Goal: Task Accomplishment & Management: Manage account settings

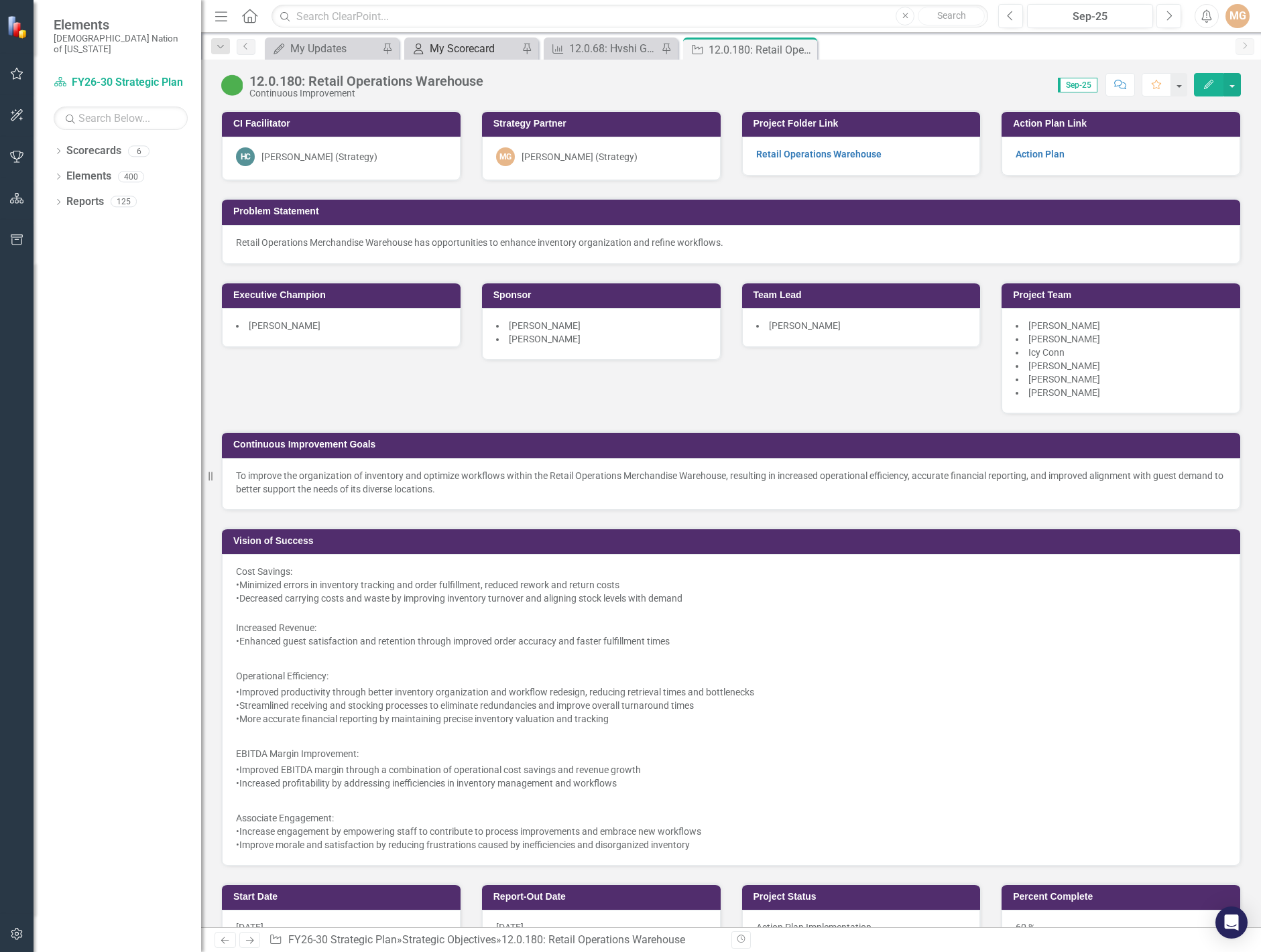
click at [442, 48] on div "My Scorecard" at bounding box center [474, 49] width 89 height 17
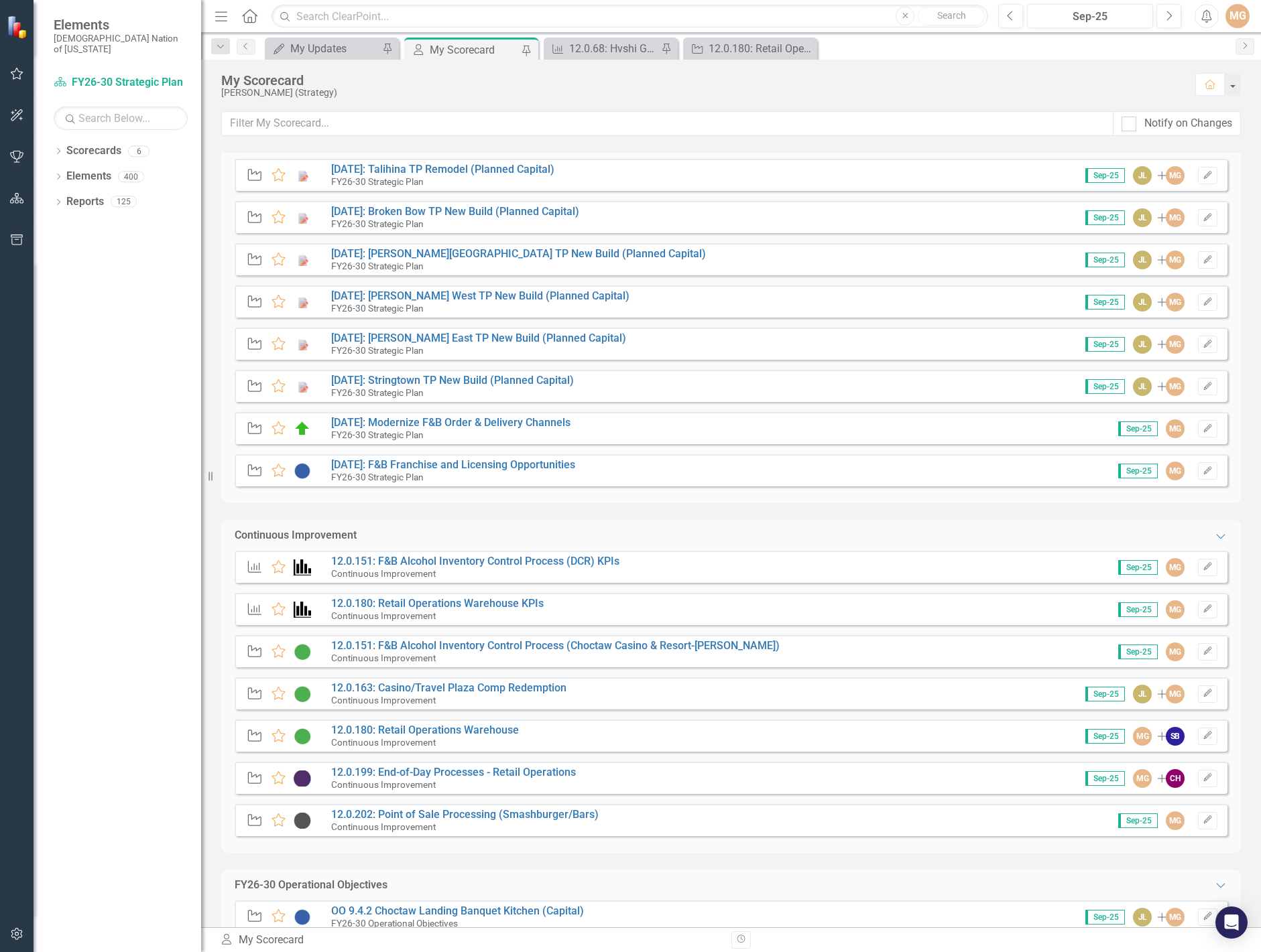
scroll to position [469, 0]
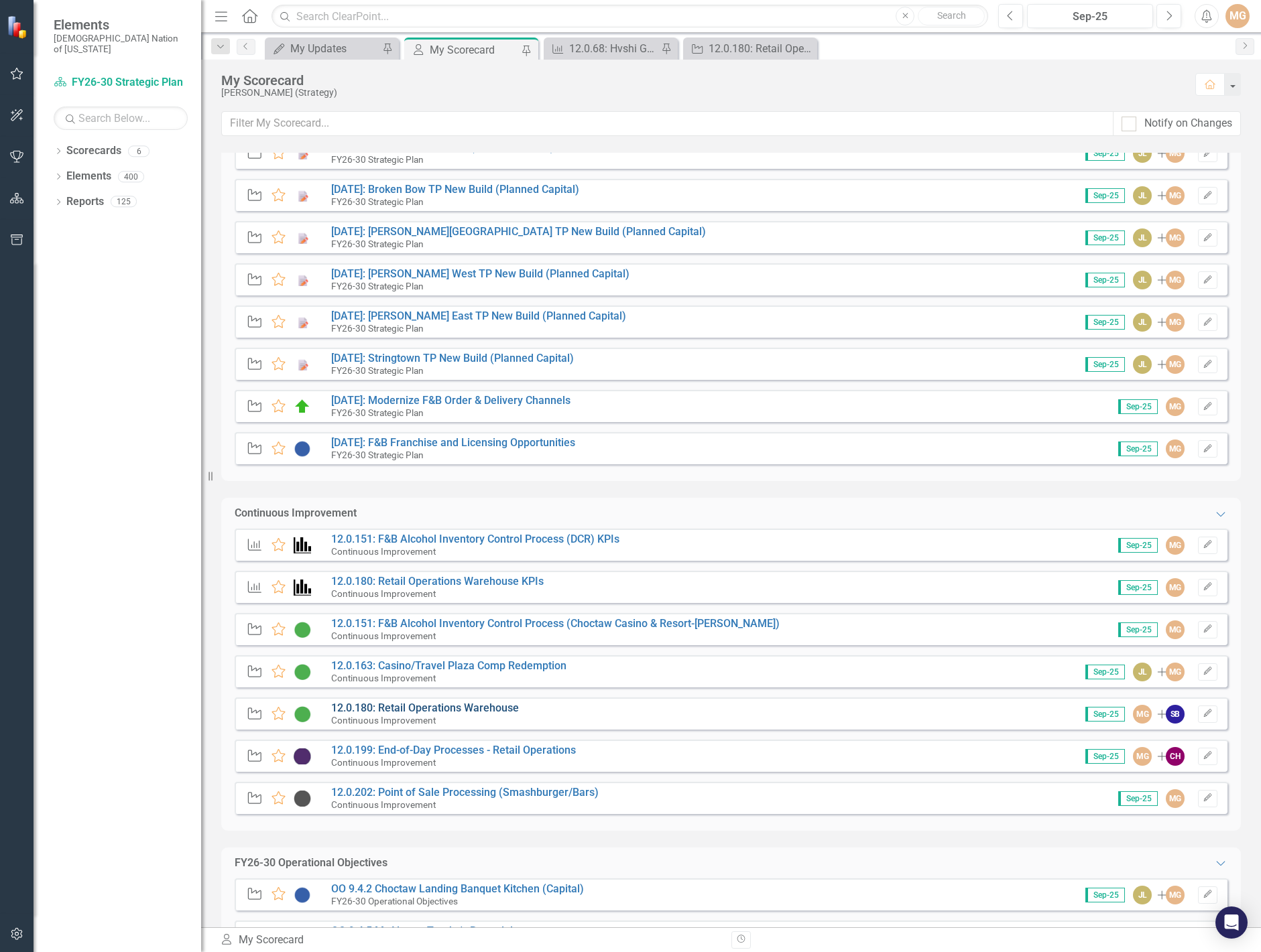
click at [487, 706] on link "12.0.180: Retail Operations Warehouse" at bounding box center [425, 708] width 187 height 13
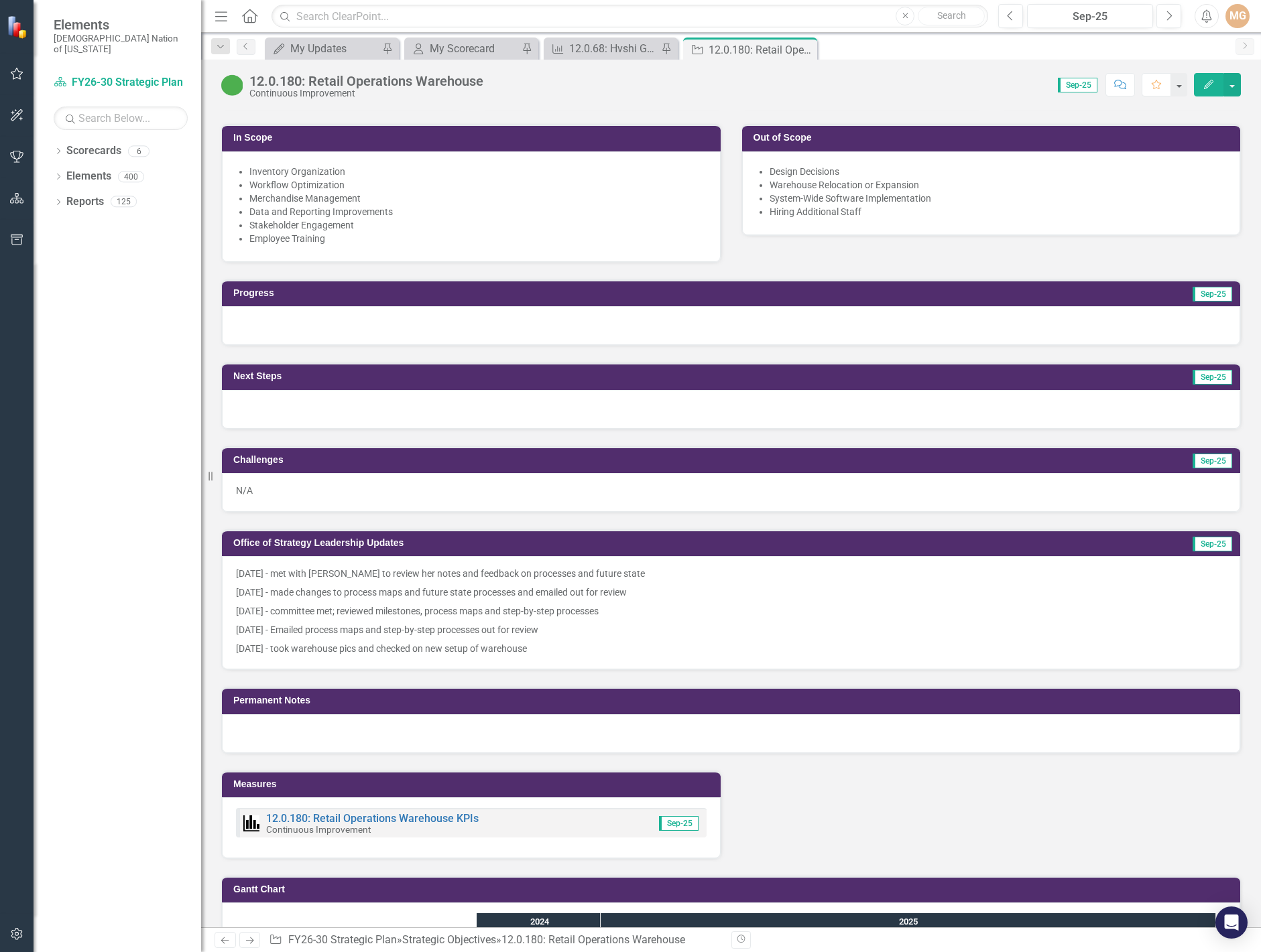
scroll to position [871, 0]
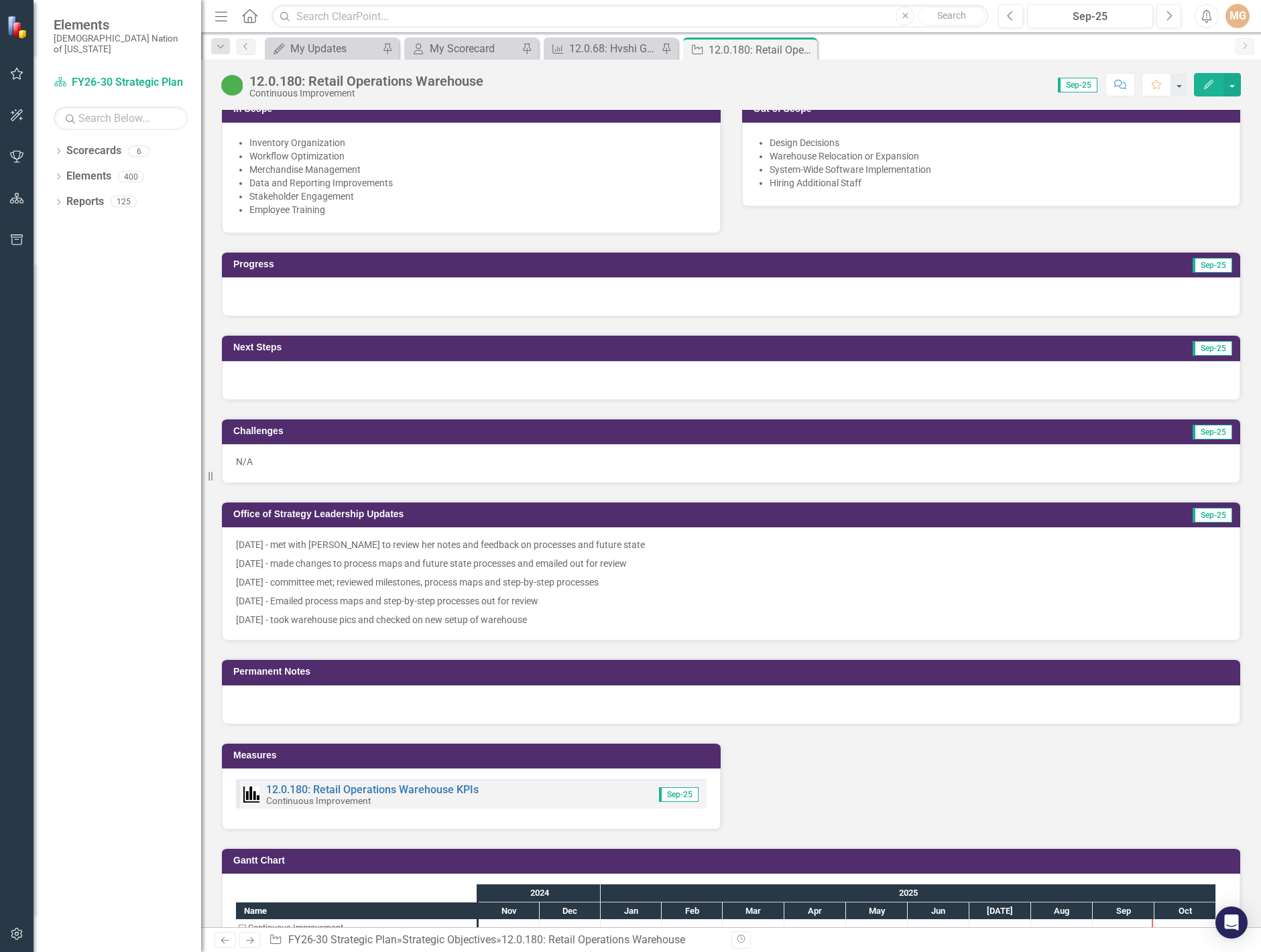
click at [554, 626] on p "[DATE] - took warehouse pics and checked on new setup of warehouse" at bounding box center [731, 618] width 990 height 16
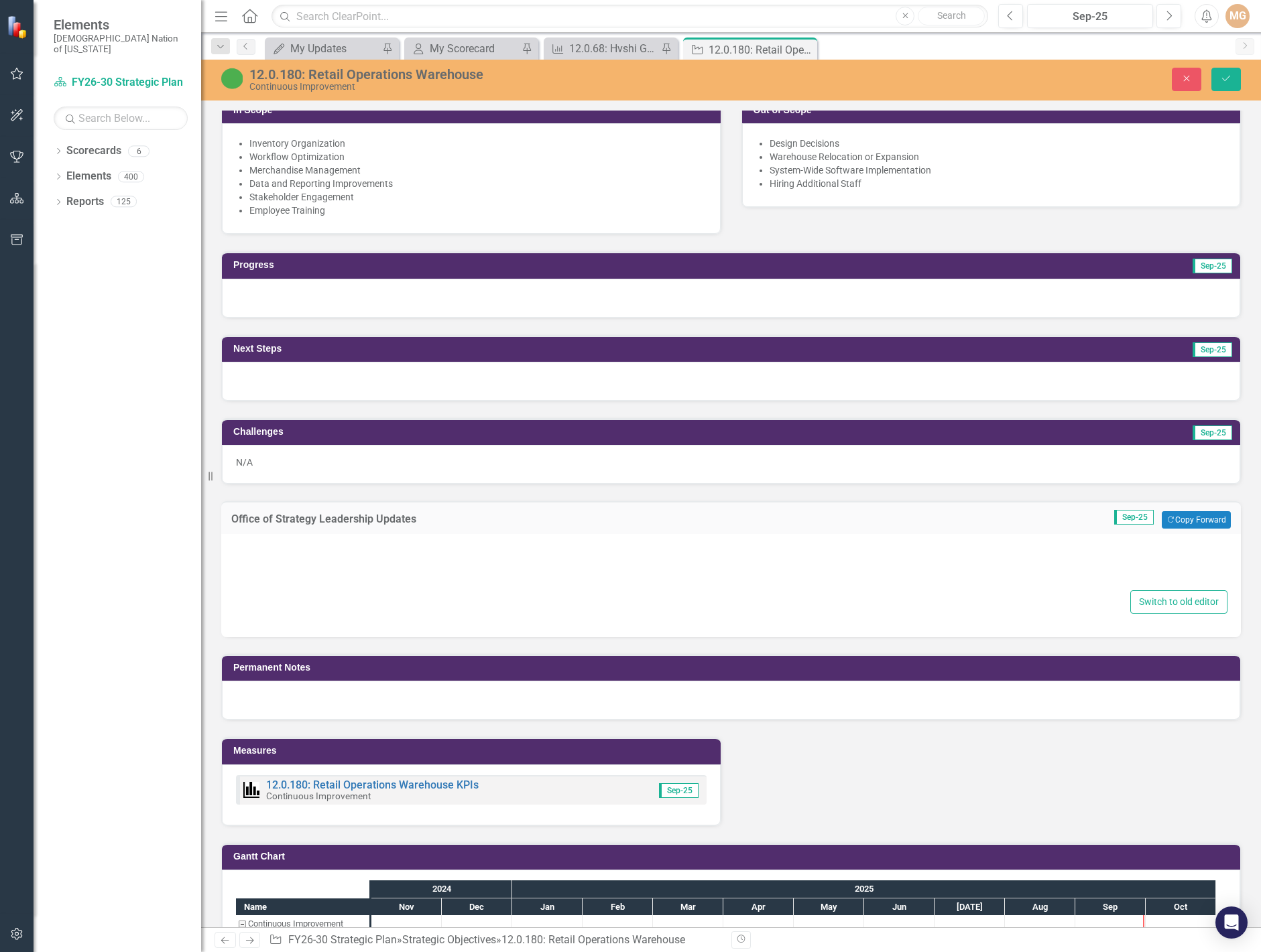
type textarea "<p>[DATE] - met with [PERSON_NAME] to review her notes and feedback on processe…"
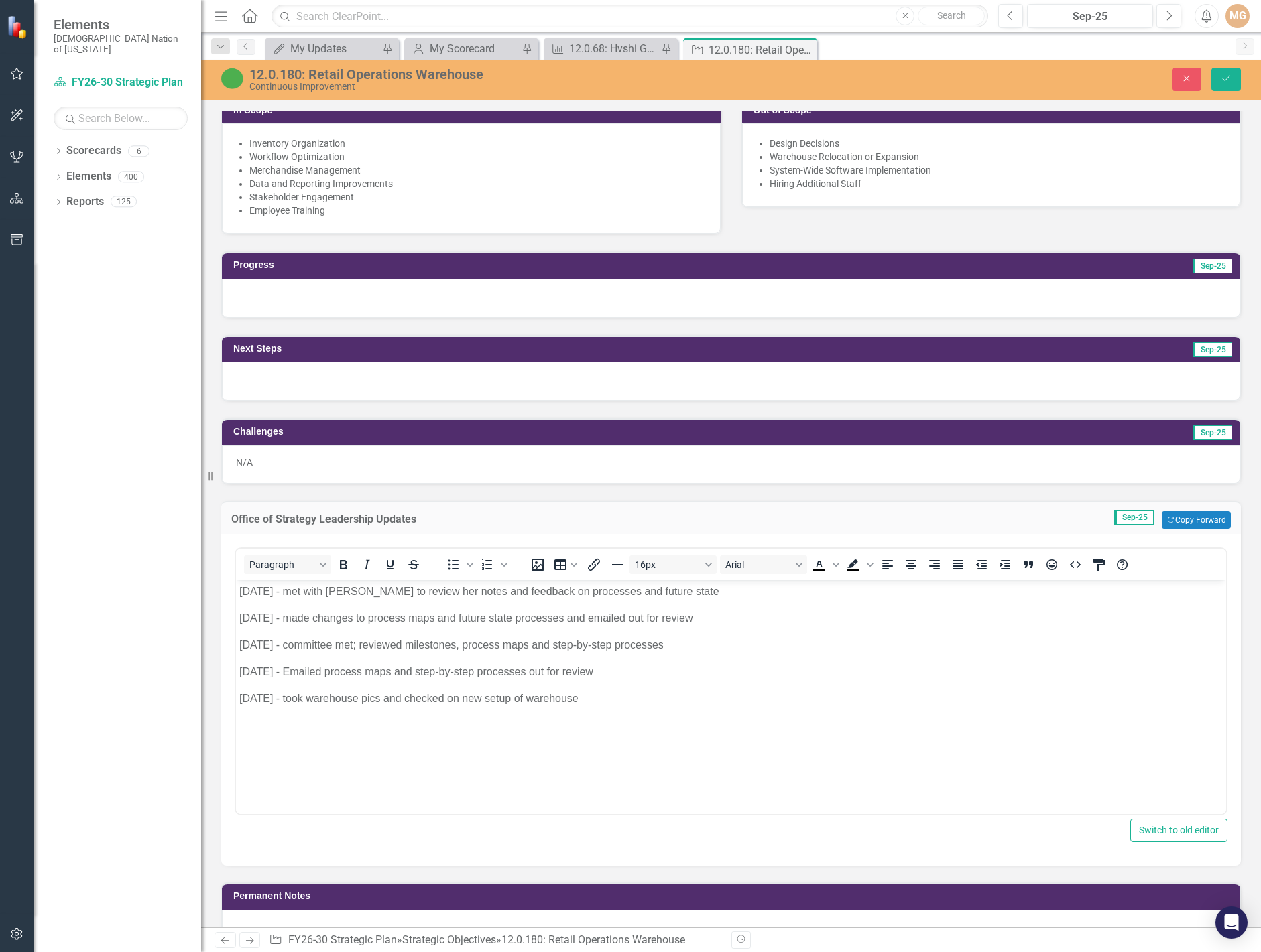
scroll to position [0, 0]
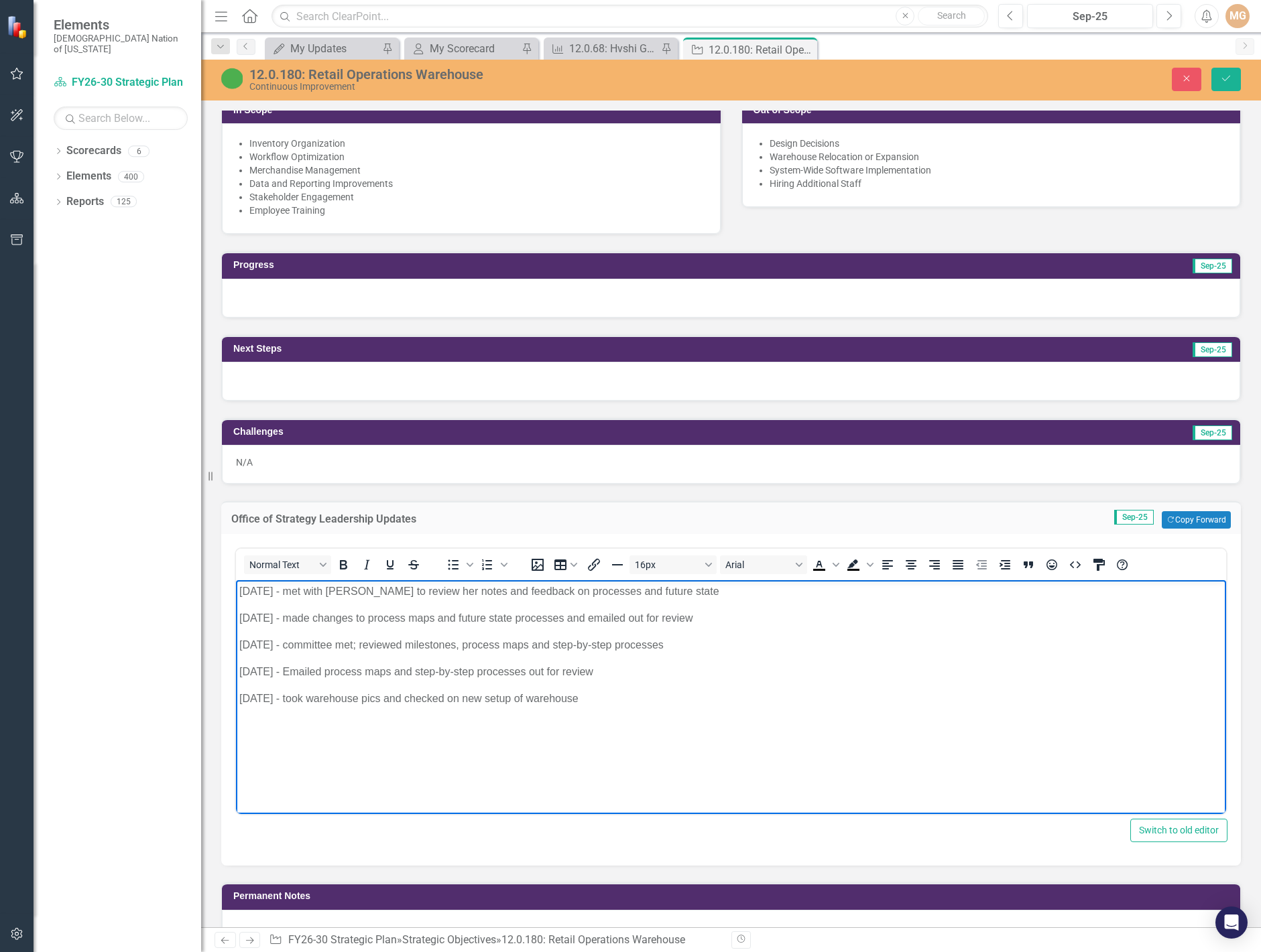
click at [598, 696] on p "[DATE] - took warehouse pics and checked on new setup of warehouse" at bounding box center [730, 698] width 983 height 16
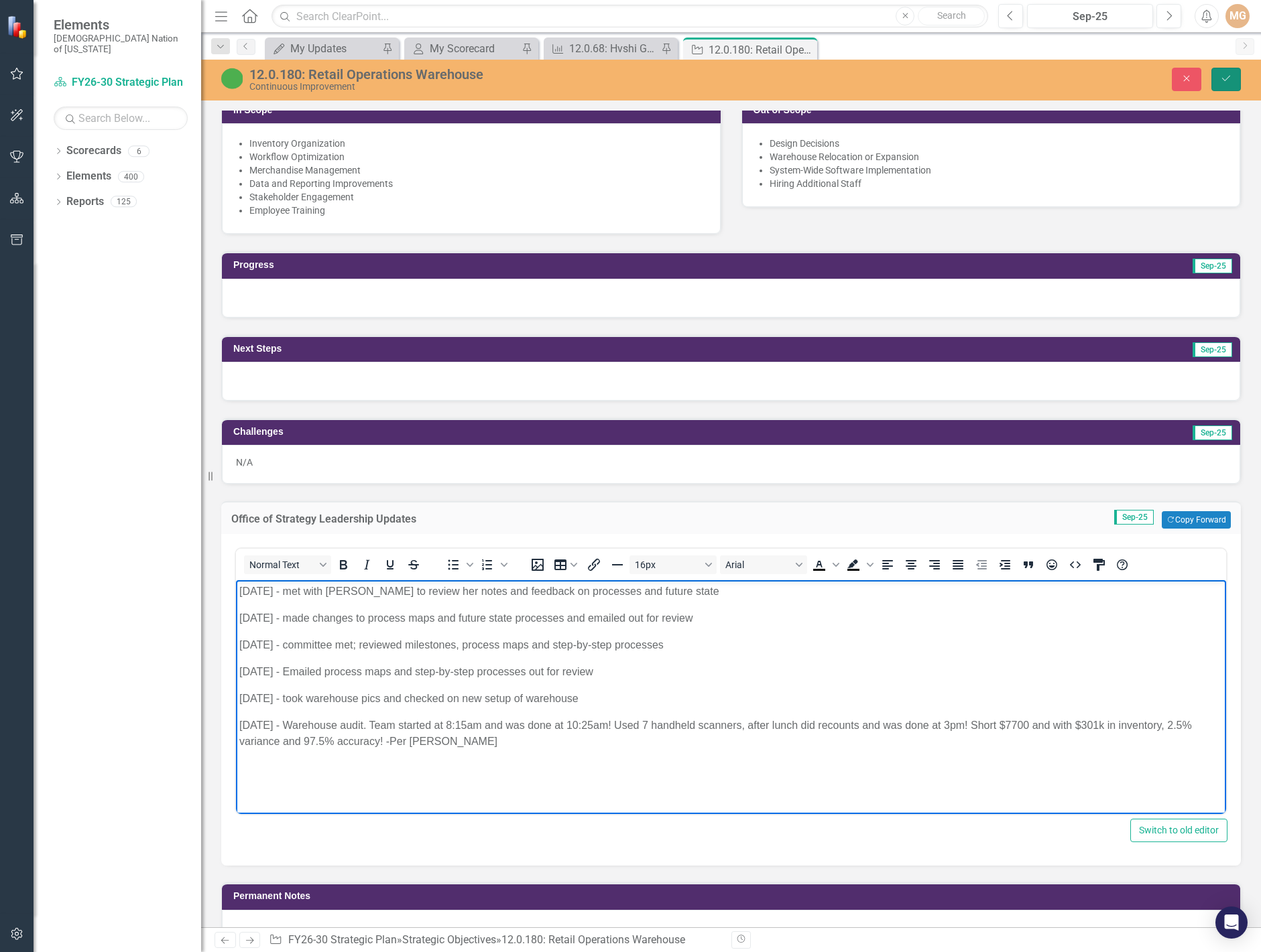
click at [1238, 72] on button "Save" at bounding box center [1226, 79] width 30 height 23
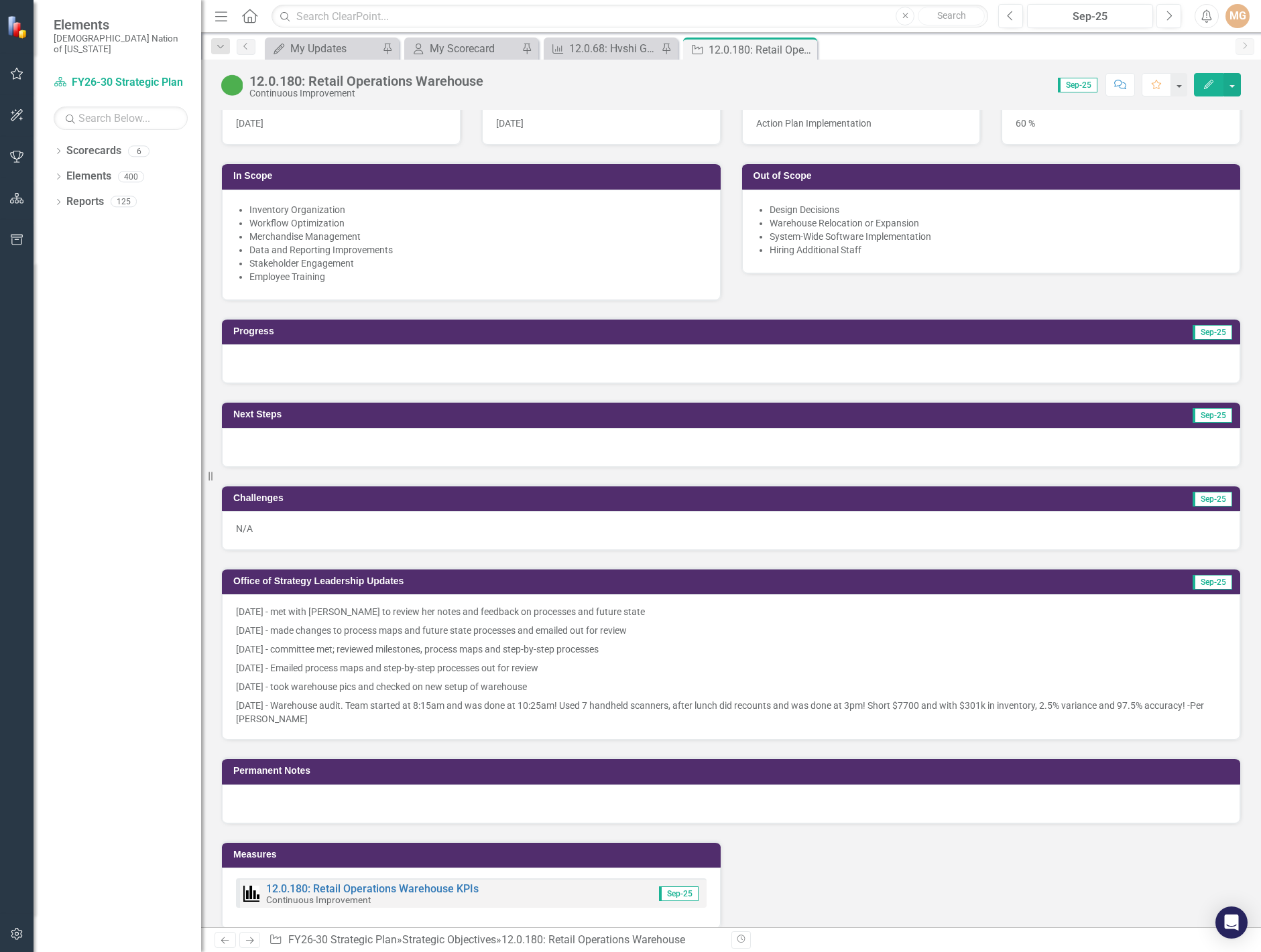
scroll to position [737, 0]
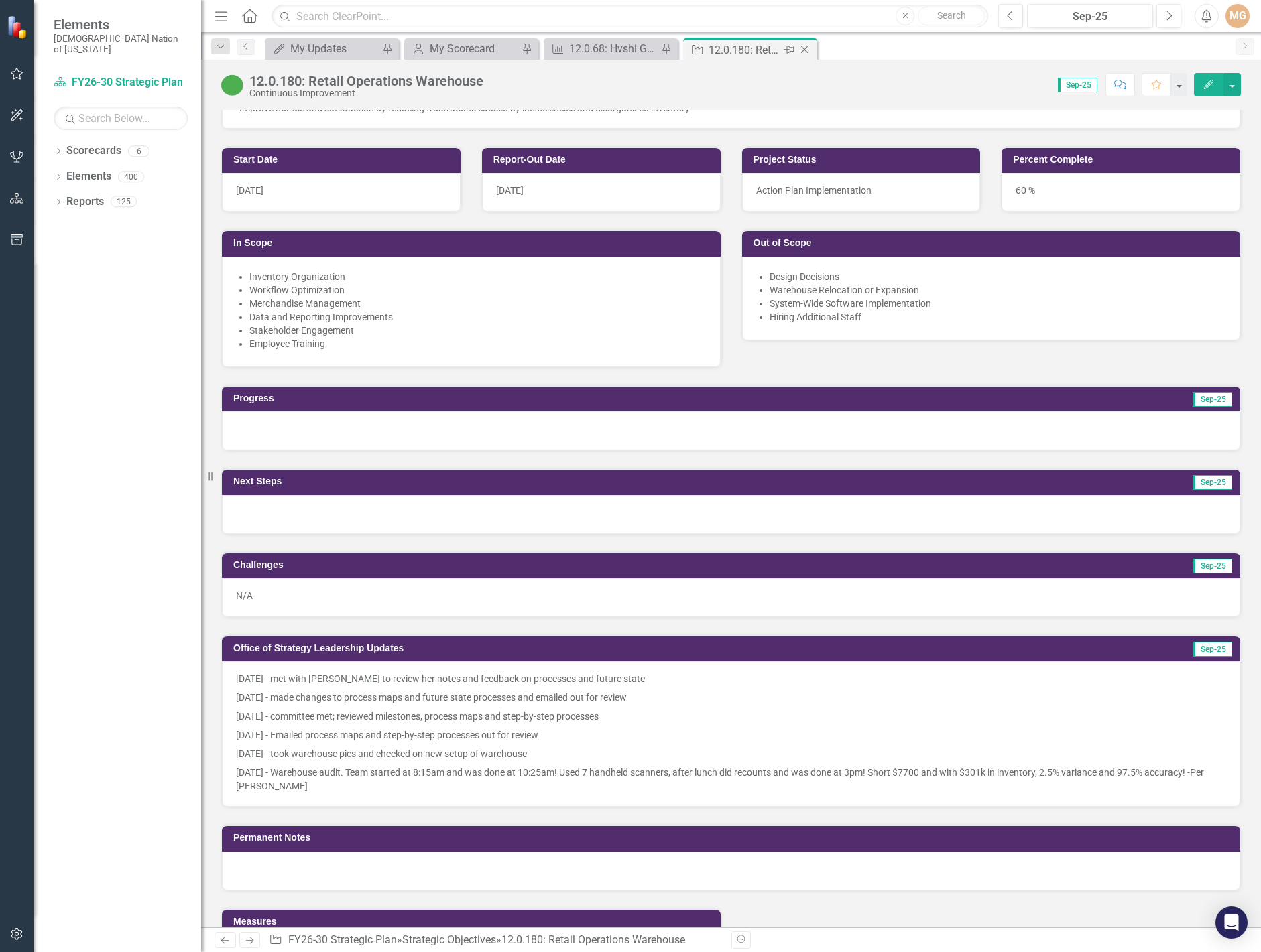
click at [804, 48] on icon "Close" at bounding box center [804, 49] width 13 height 11
click at [665, 49] on icon at bounding box center [665, 50] width 7 height 7
